Goal: Task Accomplishment & Management: Manage account settings

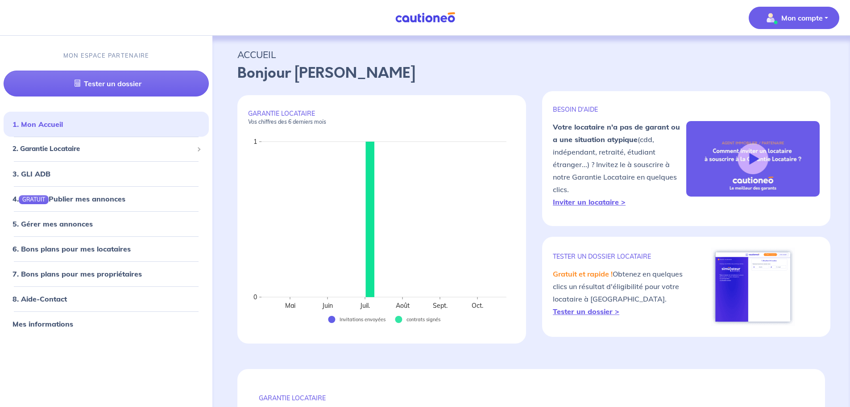
click at [780, 21] on span "Mon compte" at bounding box center [791, 18] width 63 height 14
click at [768, 58] on link "Mes informations" at bounding box center [785, 55] width 72 height 14
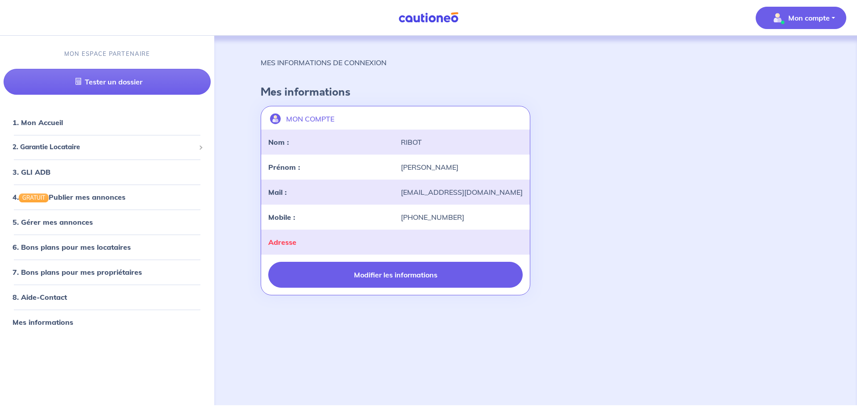
click at [392, 275] on button "Modifier les informations" at bounding box center [395, 274] width 254 height 26
select select "FR"
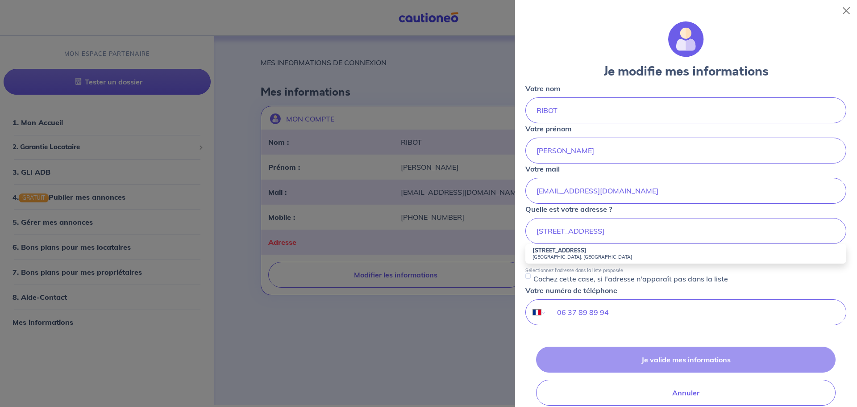
click at [551, 252] on strong "42 Rue Cadet" at bounding box center [559, 250] width 54 height 7
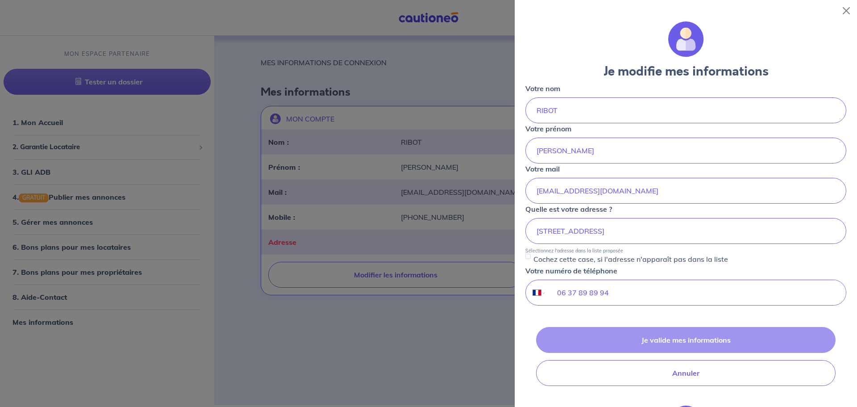
type input "42 Rue Cadet, 75009 Paris, France"
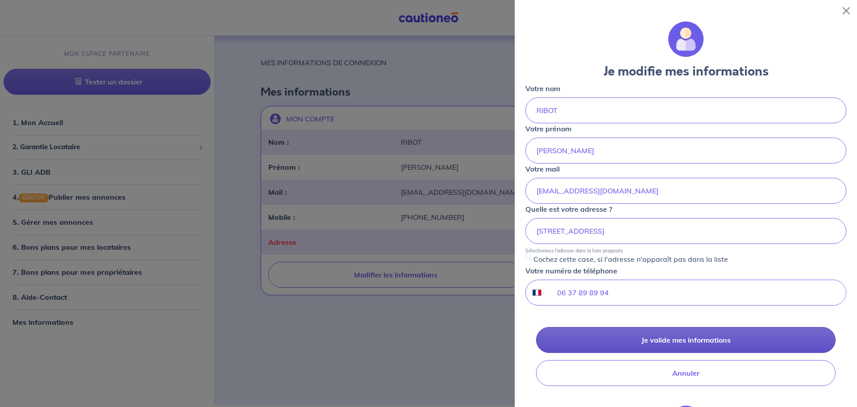
click at [658, 340] on button "Je valide mes informations" at bounding box center [685, 340] width 299 height 26
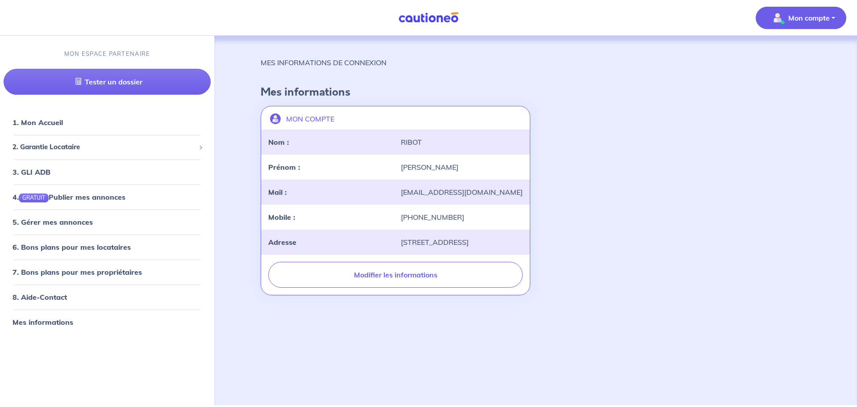
click at [835, 14] on button "Mon compte" at bounding box center [800, 18] width 91 height 22
click at [44, 298] on link "8. Aide-Contact" at bounding box center [39, 296] width 54 height 9
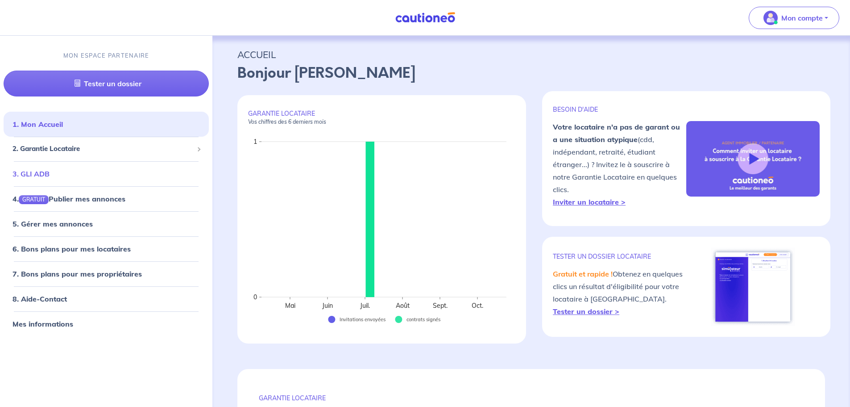
click at [40, 171] on link "3. GLI ADB" at bounding box center [30, 173] width 37 height 9
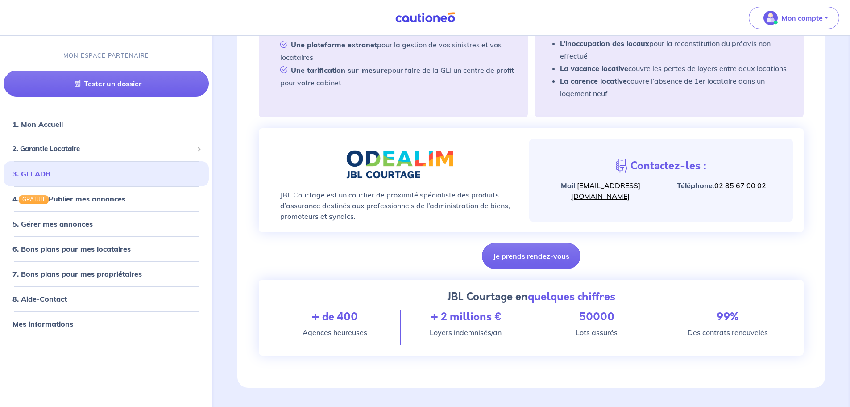
scroll to position [267, 0]
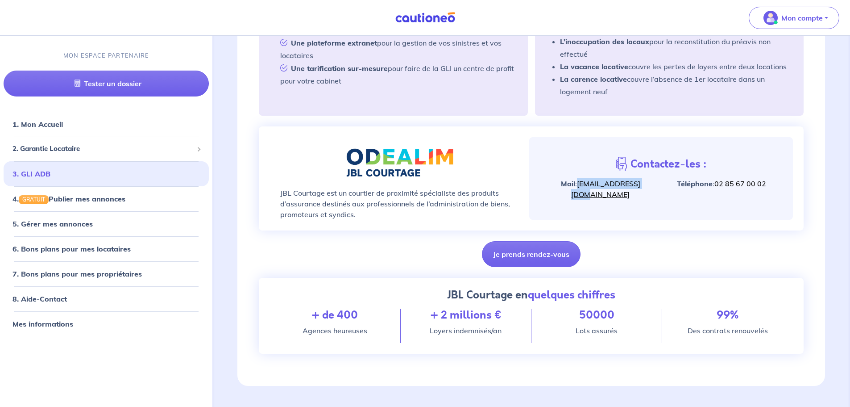
drag, startPoint x: 647, startPoint y: 190, endPoint x: 578, endPoint y: 194, distance: 69.7
click at [578, 194] on p "Mail : adb@jbl-courtage.fr" at bounding box center [600, 188] width 121 height 21
copy link "adb@jbl-courtage.fr"
